Goal: Find specific page/section: Find specific page/section

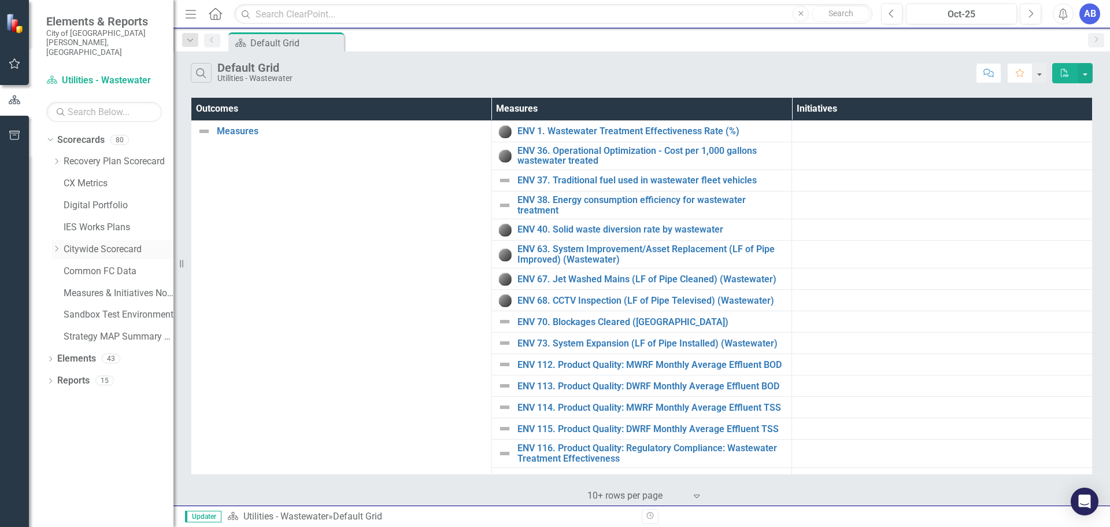
click at [58, 246] on icon at bounding box center [57, 249] width 3 height 6
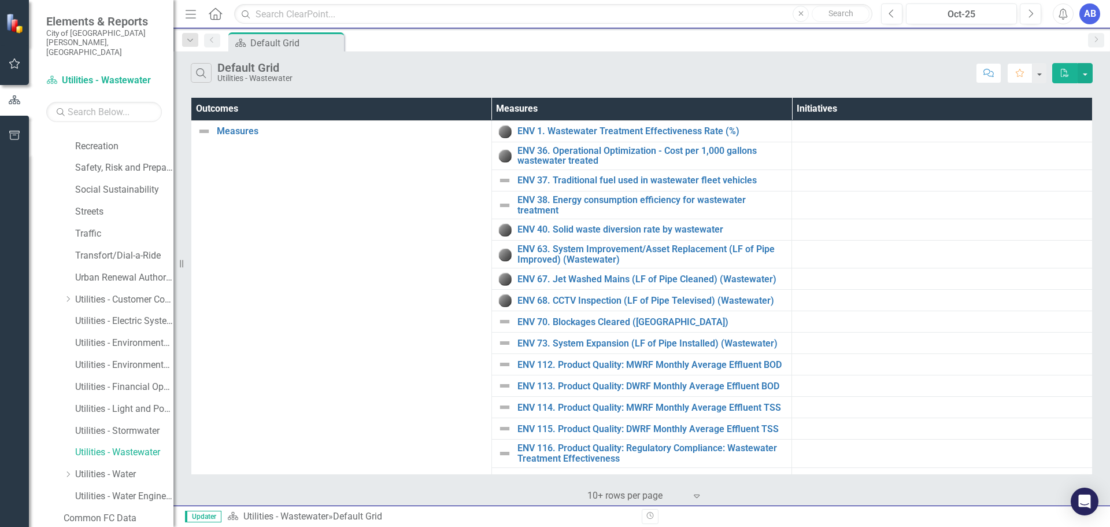
scroll to position [788, 0]
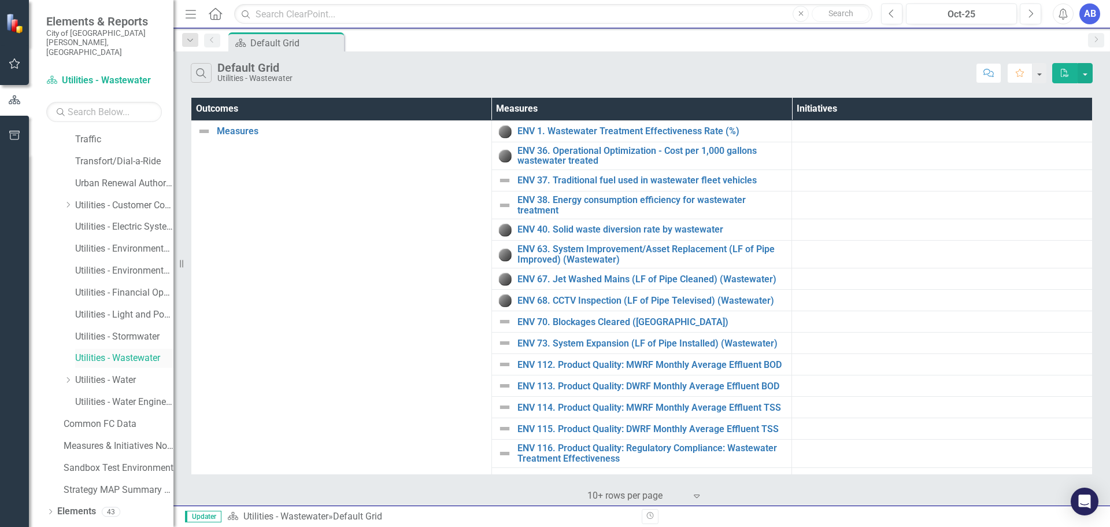
click at [81, 352] on link "Utilities - Wastewater" at bounding box center [124, 358] width 98 height 13
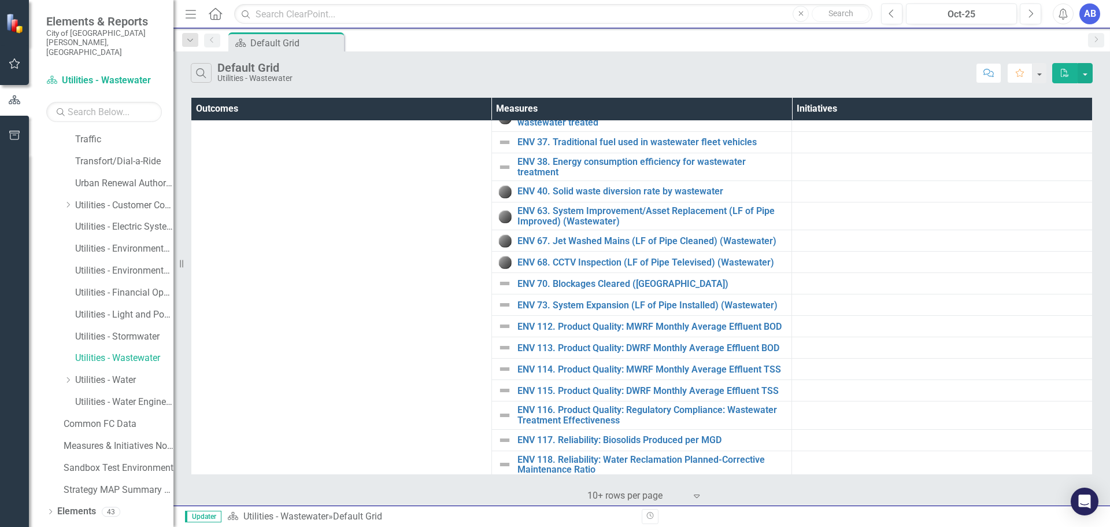
scroll to position [58, 0]
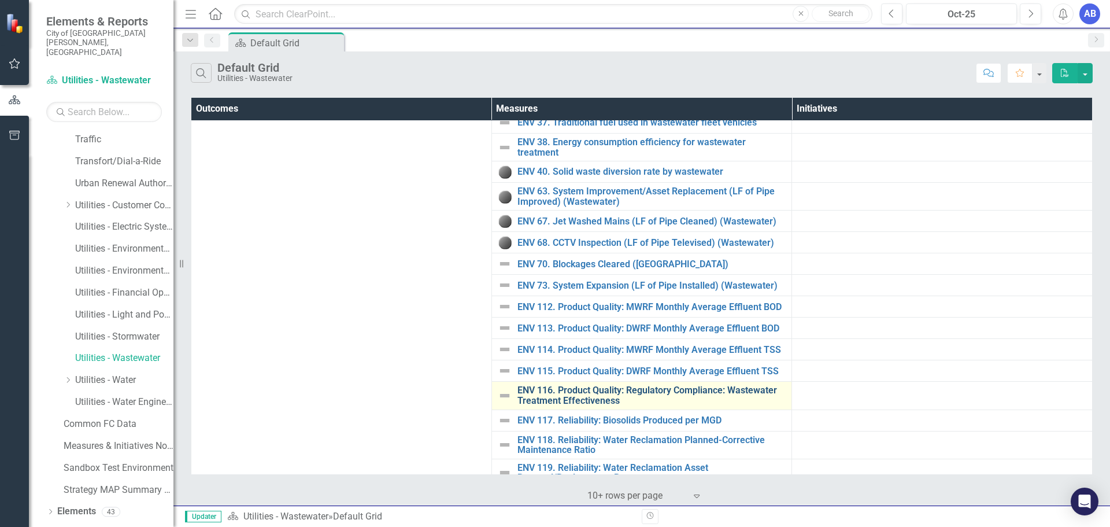
click at [580, 399] on link "ENV 116. Product Quality: Regulatory Compliance: Wastewater Treatment Effective…" at bounding box center [652, 395] width 269 height 20
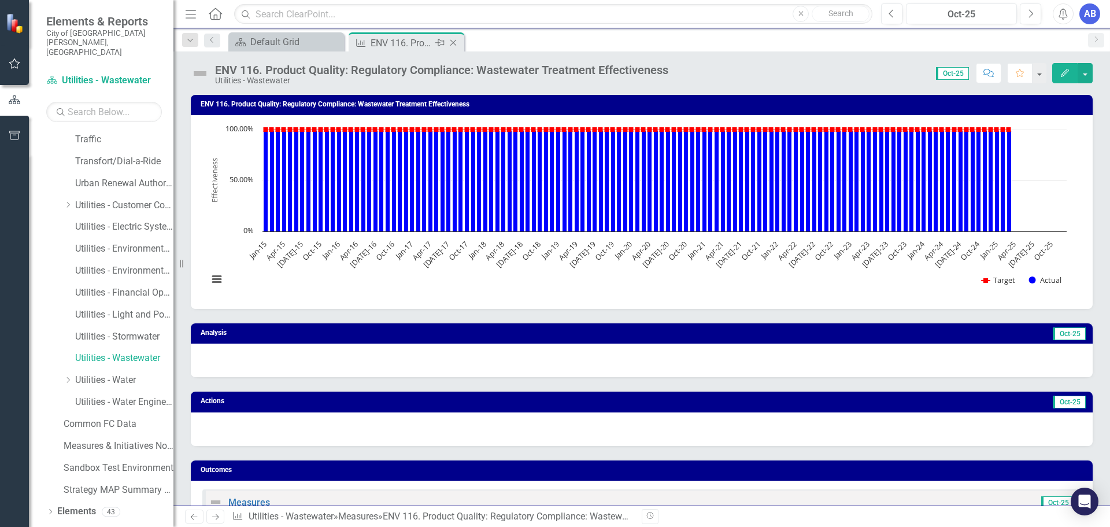
click at [454, 42] on icon at bounding box center [453, 43] width 6 height 6
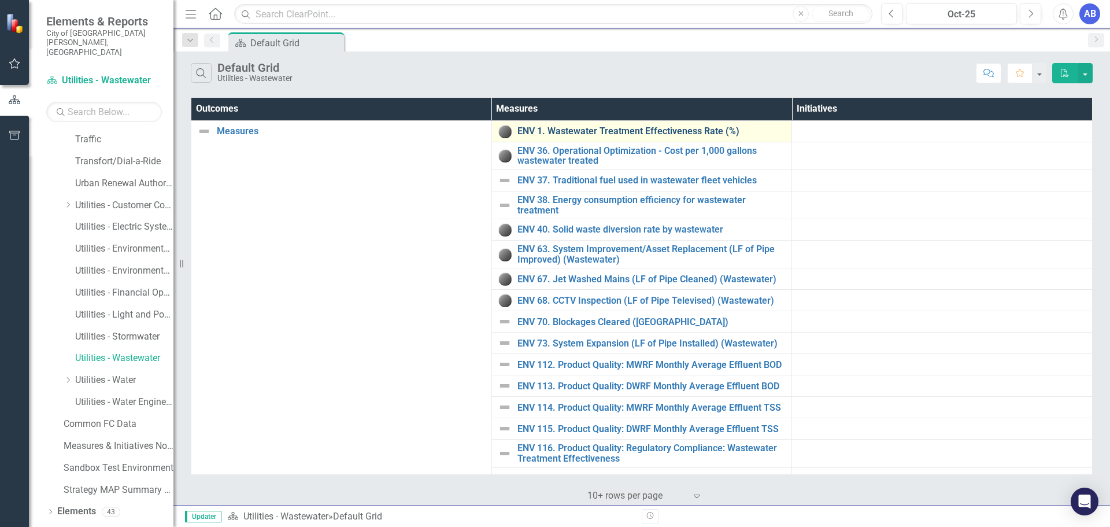
click at [613, 131] on link "ENV 1. Wastewater Treatment Effectiveness Rate (%)" at bounding box center [652, 131] width 269 height 10
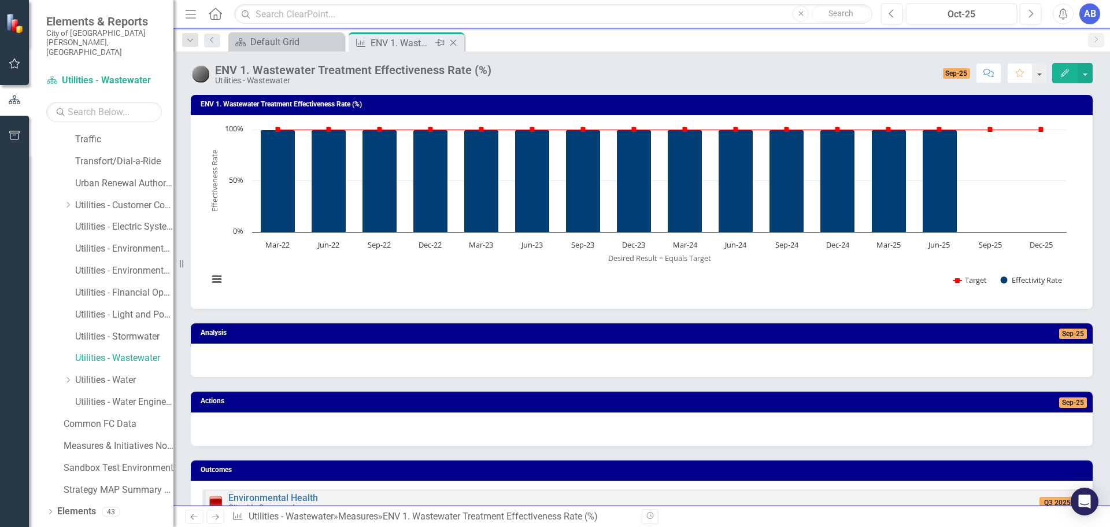
click at [455, 43] on icon "Close" at bounding box center [454, 42] width 12 height 9
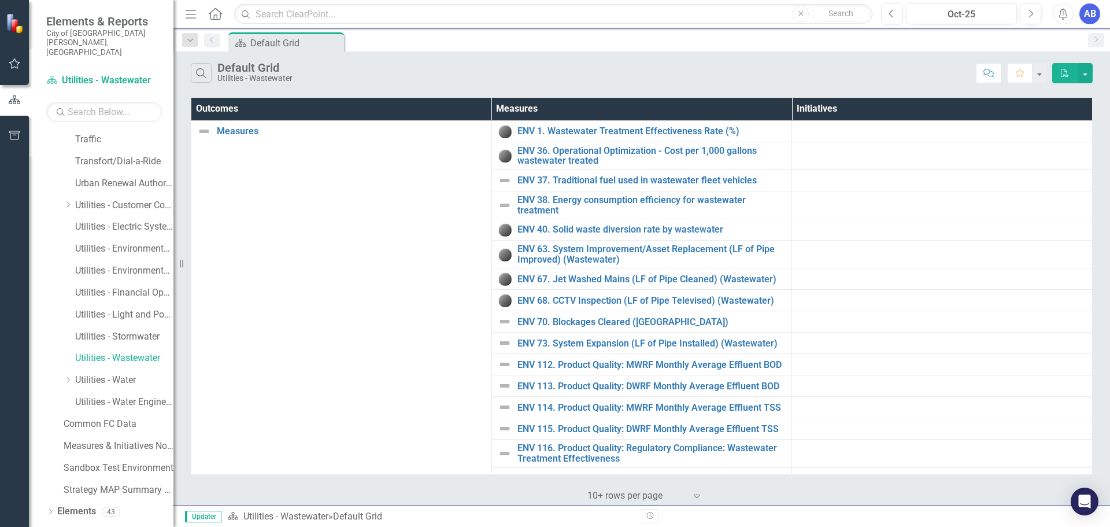
drag, startPoint x: 128, startPoint y: 8, endPoint x: 231, endPoint y: 15, distance: 102.6
click at [128, 8] on div "Elements & Reports City of [GEOGRAPHIC_DATA][PERSON_NAME], [GEOGRAPHIC_DATA]" at bounding box center [101, 35] width 145 height 71
drag, startPoint x: 947, startPoint y: 360, endPoint x: 933, endPoint y: 341, distance: 23.5
click at [947, 360] on td at bounding box center [942, 364] width 301 height 21
